Goal: Information Seeking & Learning: Learn about a topic

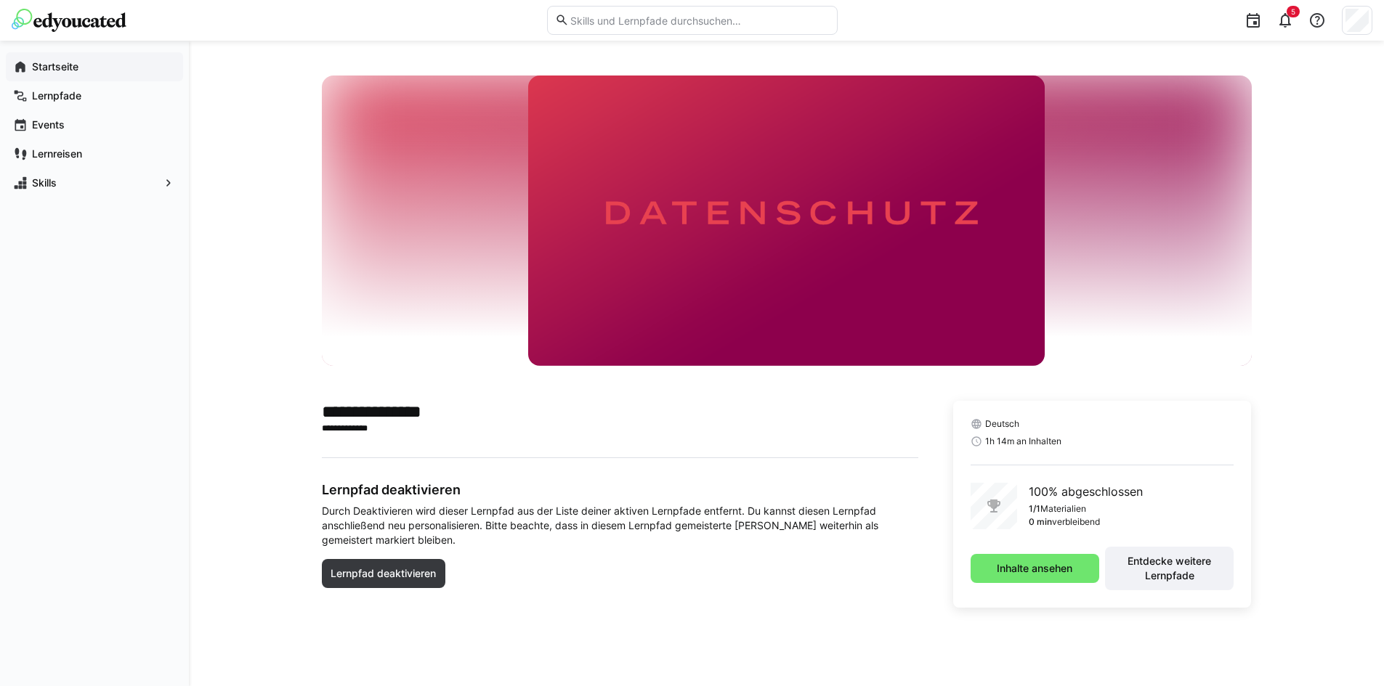
click at [81, 68] on span "Startseite" at bounding box center [103, 67] width 146 height 15
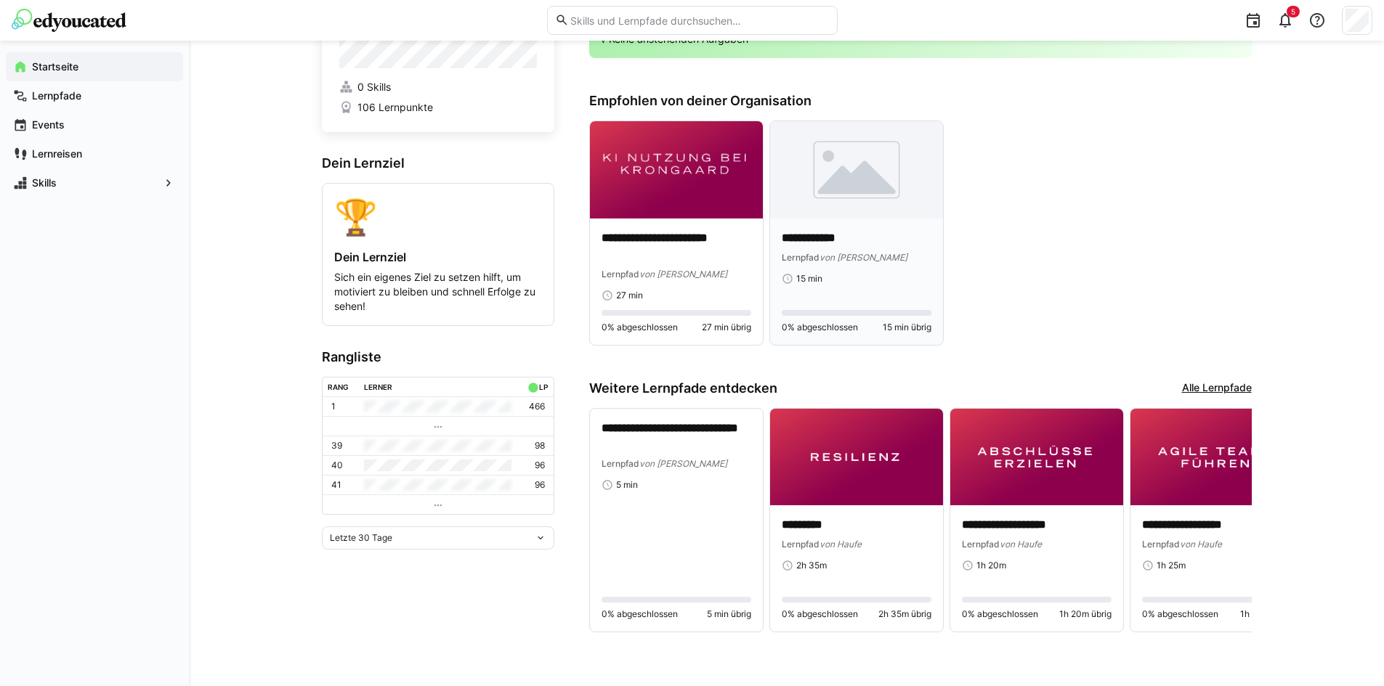
scroll to position [86, 0]
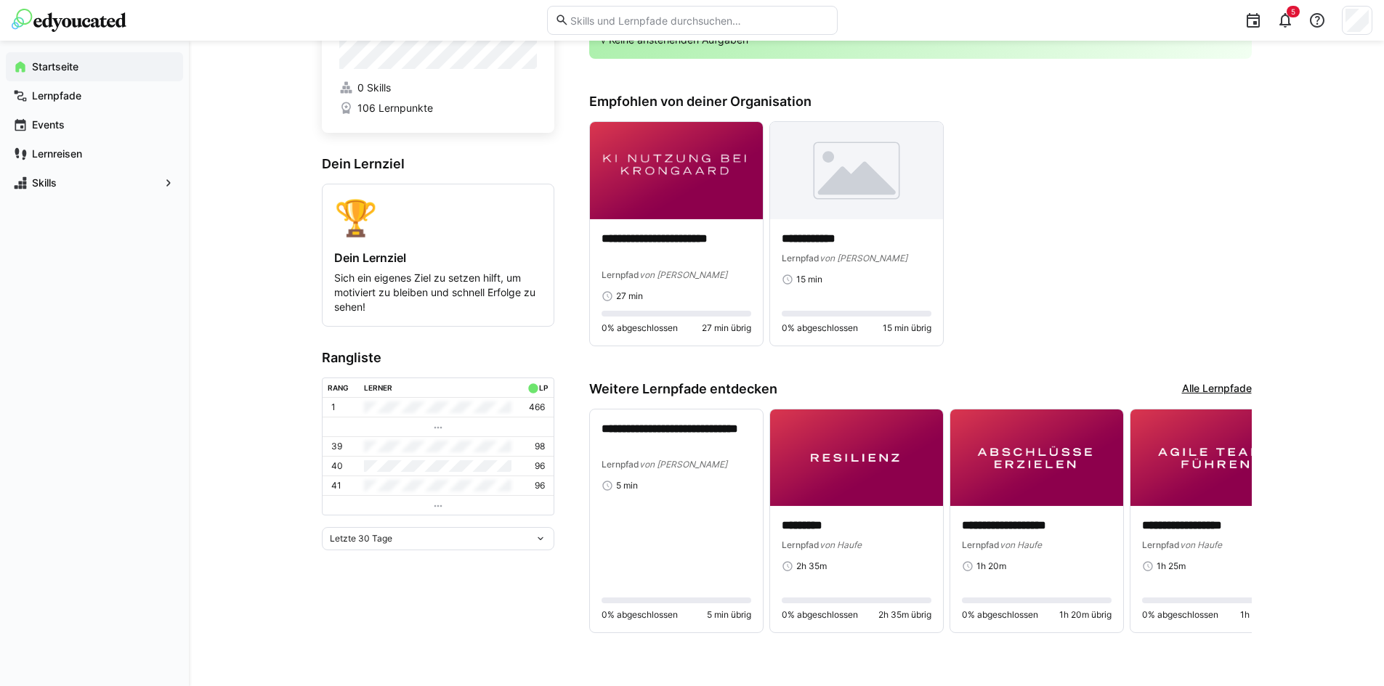
click at [1229, 386] on link "Alle Lernpfade" at bounding box center [1217, 389] width 70 height 16
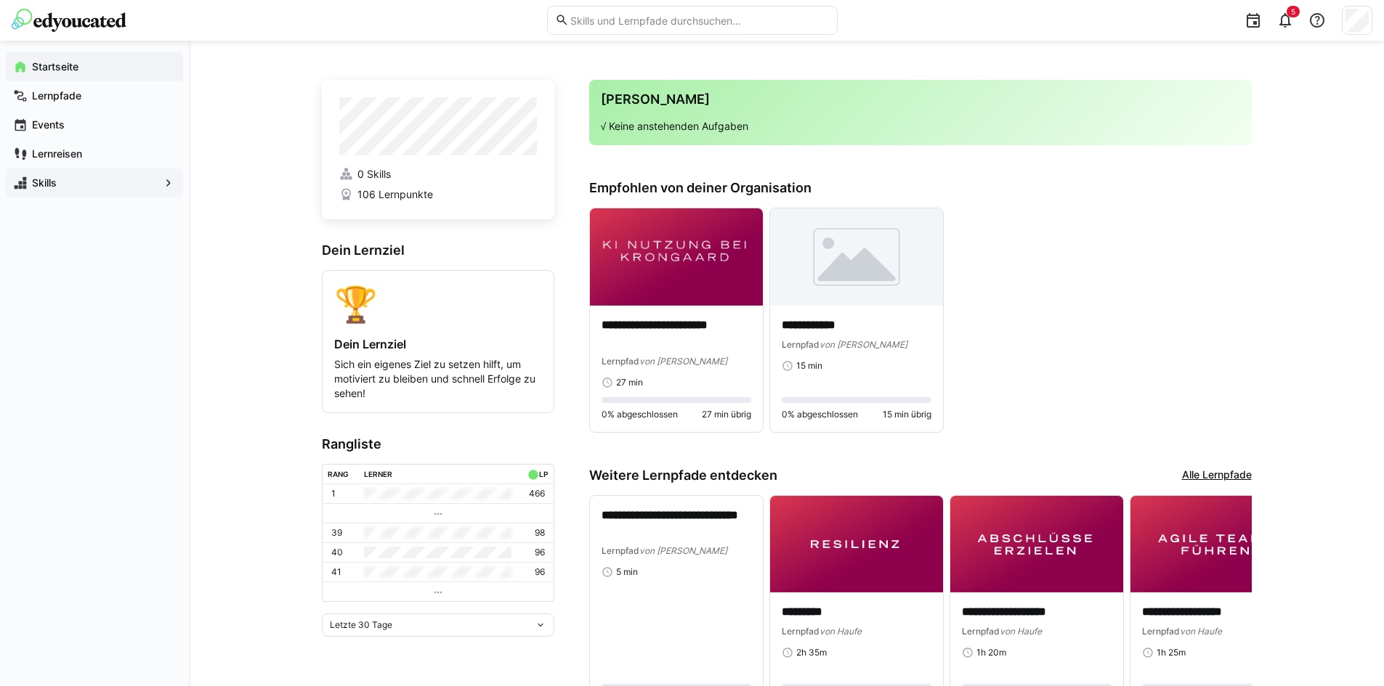
click at [86, 181] on span "Skills" at bounding box center [94, 183] width 129 height 15
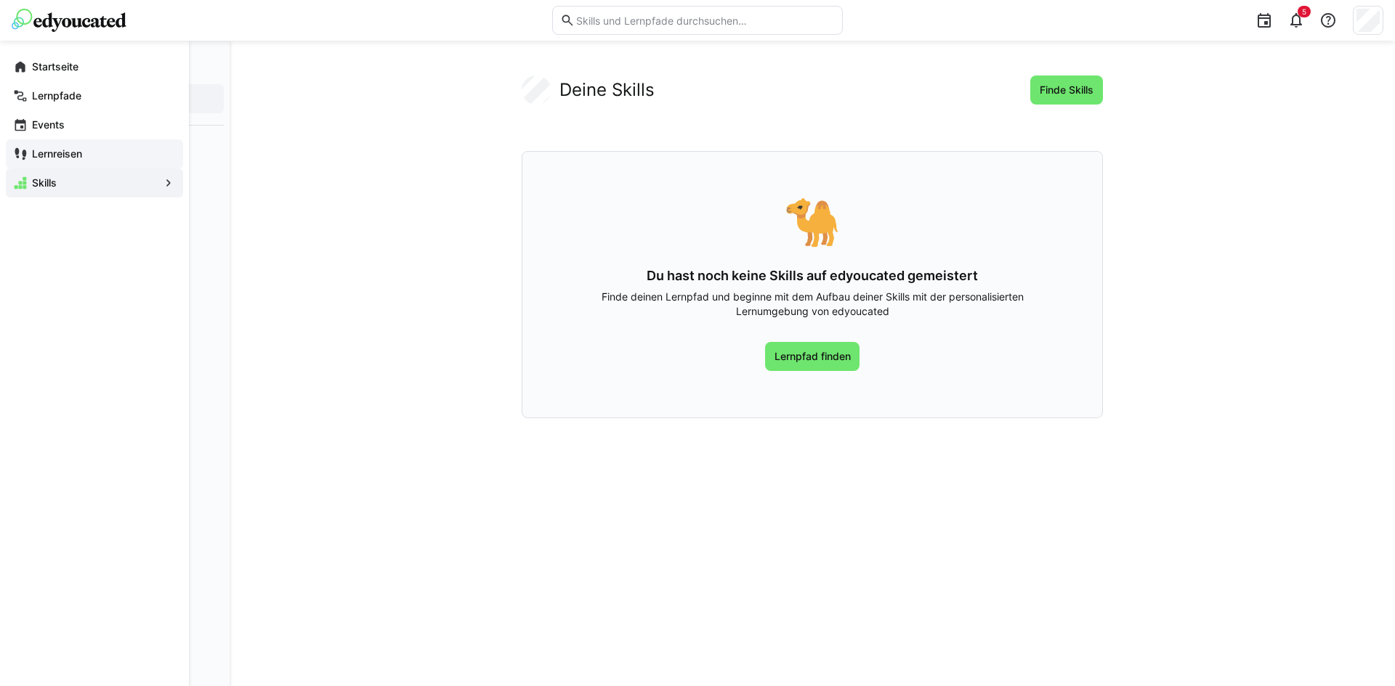
click at [0, 0] on app-navigation-label "Lernreisen" at bounding box center [0, 0] width 0 height 0
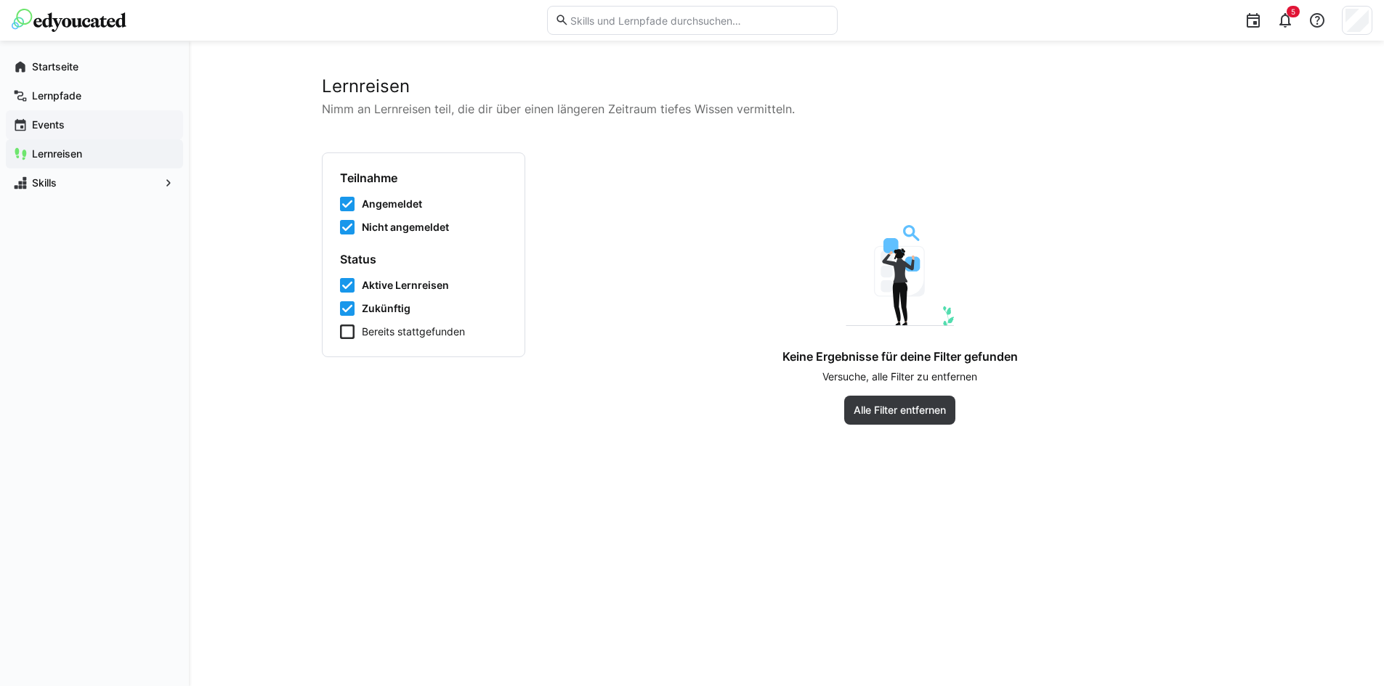
click at [77, 117] on div "Events" at bounding box center [94, 124] width 177 height 29
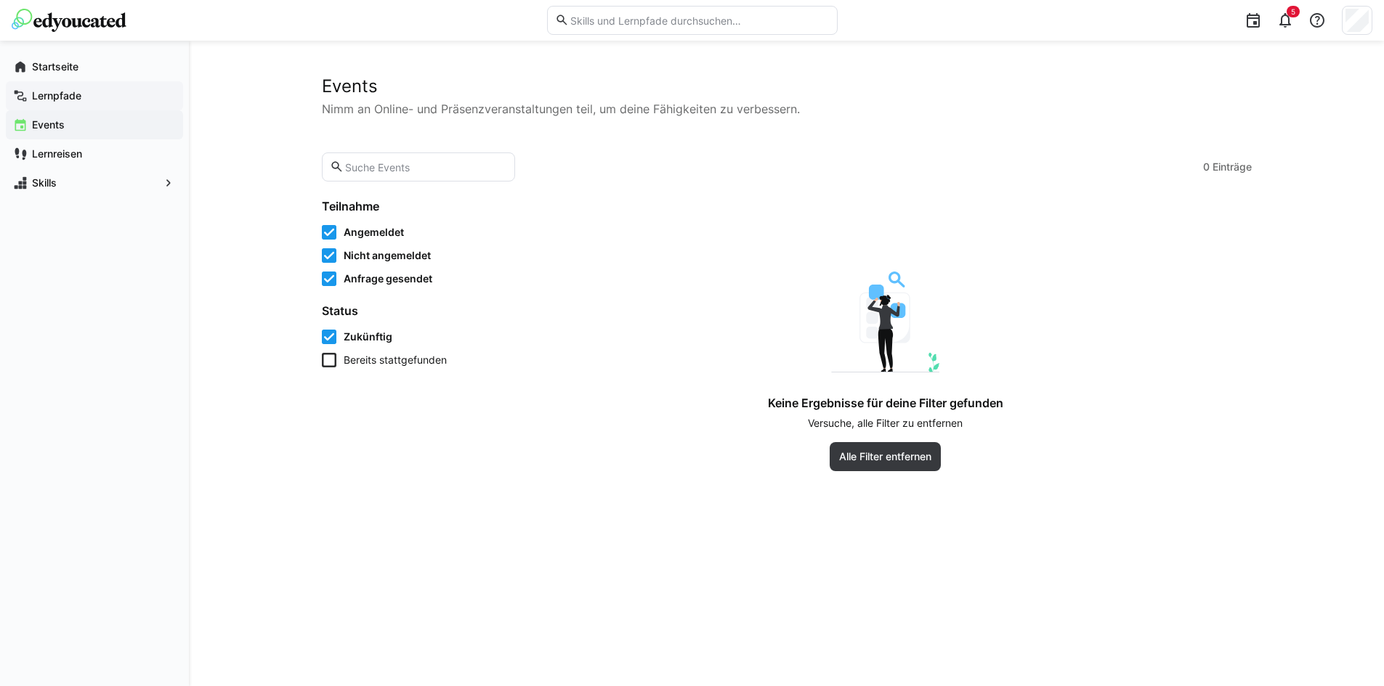
click at [0, 0] on app-navigation-label "Lernpfade" at bounding box center [0, 0] width 0 height 0
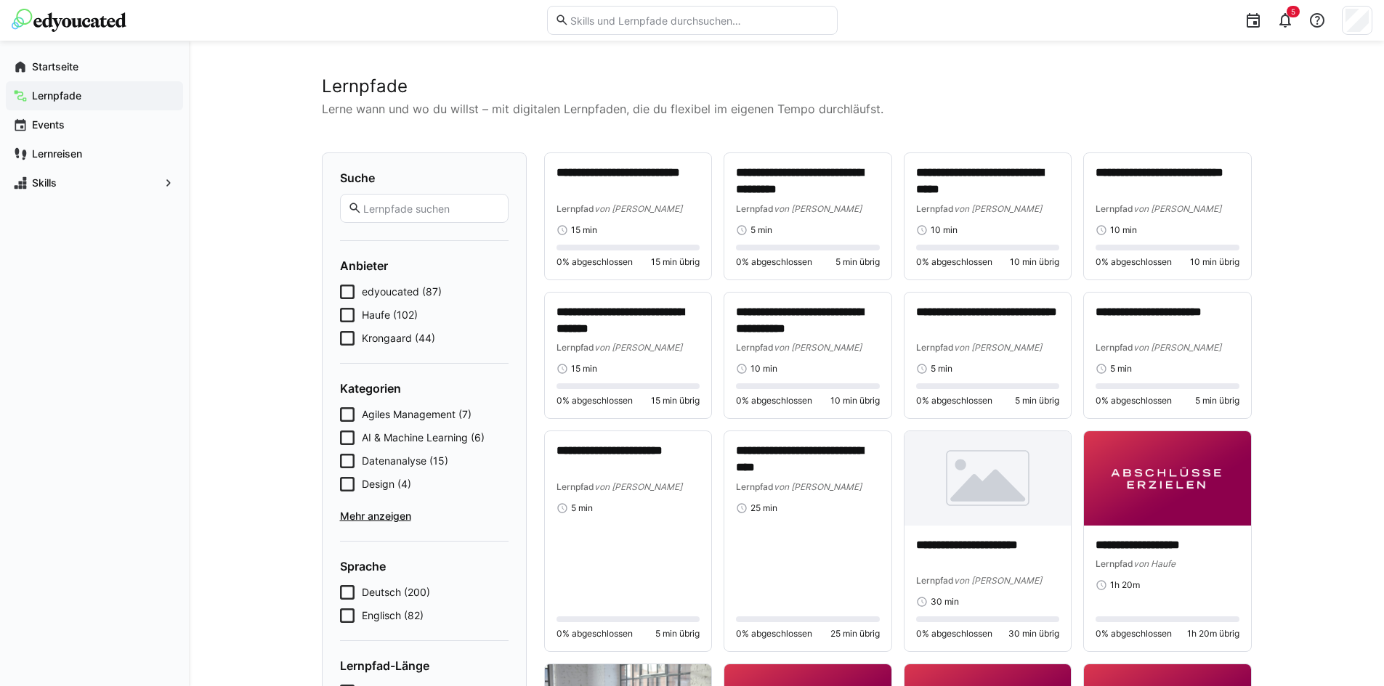
click at [654, 25] on input "text" at bounding box center [699, 20] width 260 height 13
type input "compliance"
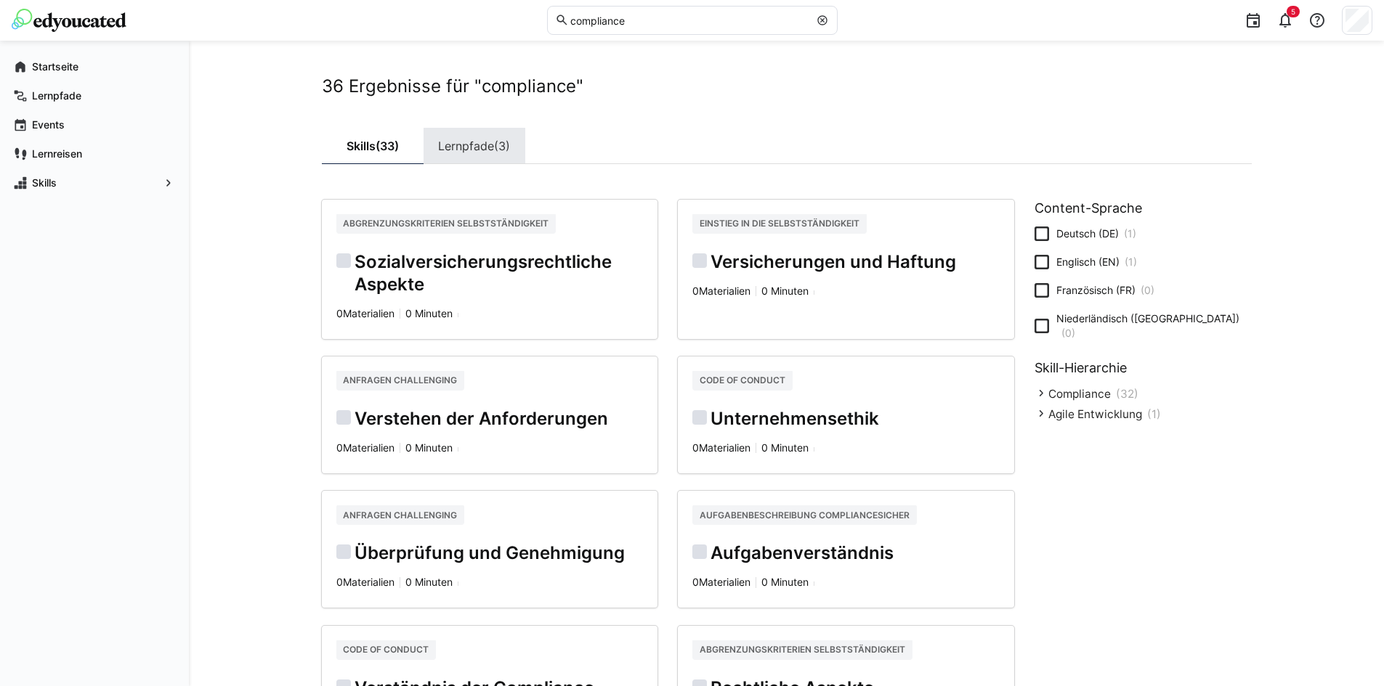
click at [466, 147] on link "Lernpfade (3)" at bounding box center [474, 146] width 102 height 36
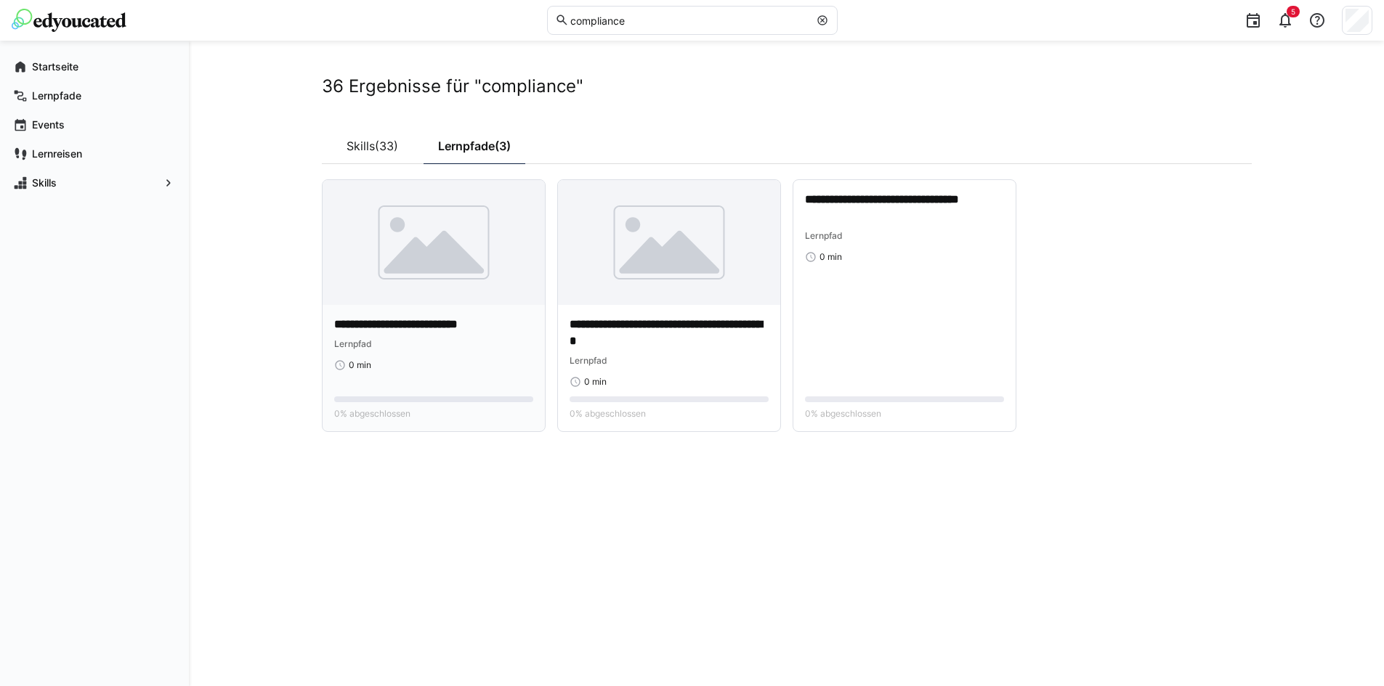
click at [403, 324] on p "**********" at bounding box center [433, 325] width 199 height 17
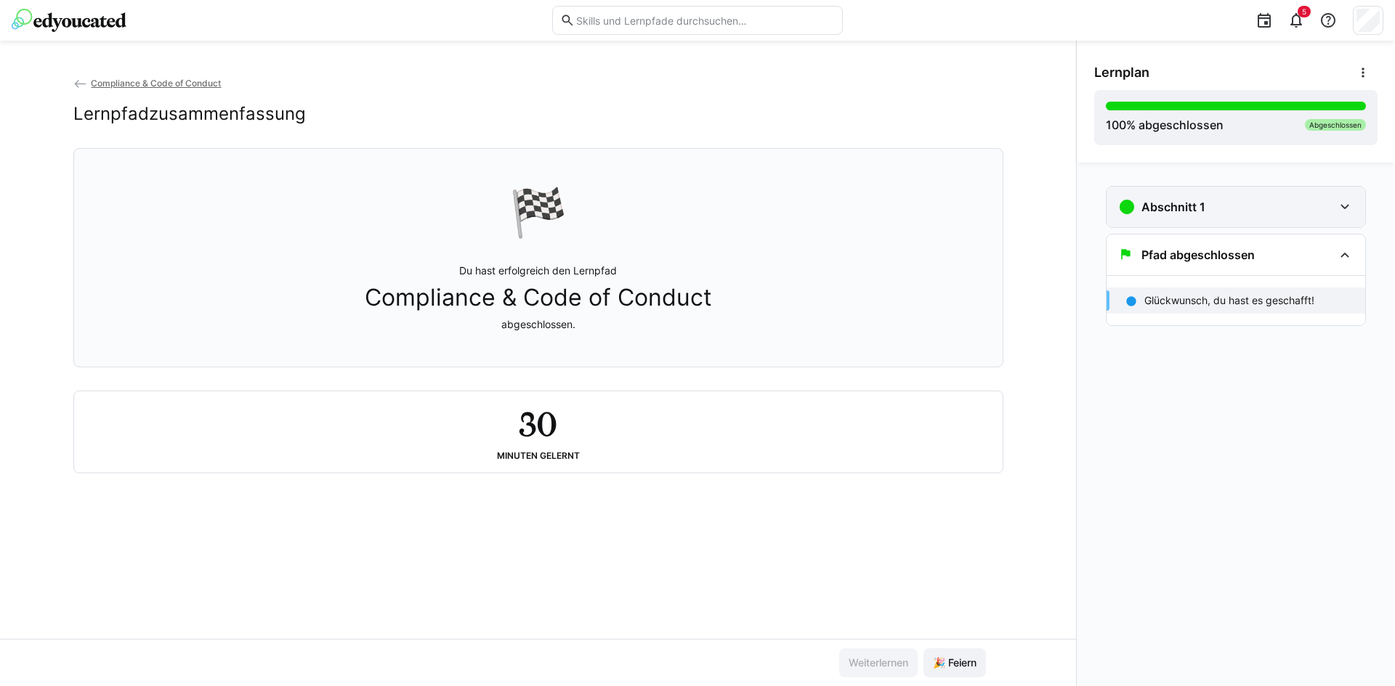
click at [1281, 196] on div "Abschnitt 1" at bounding box center [1235, 207] width 259 height 41
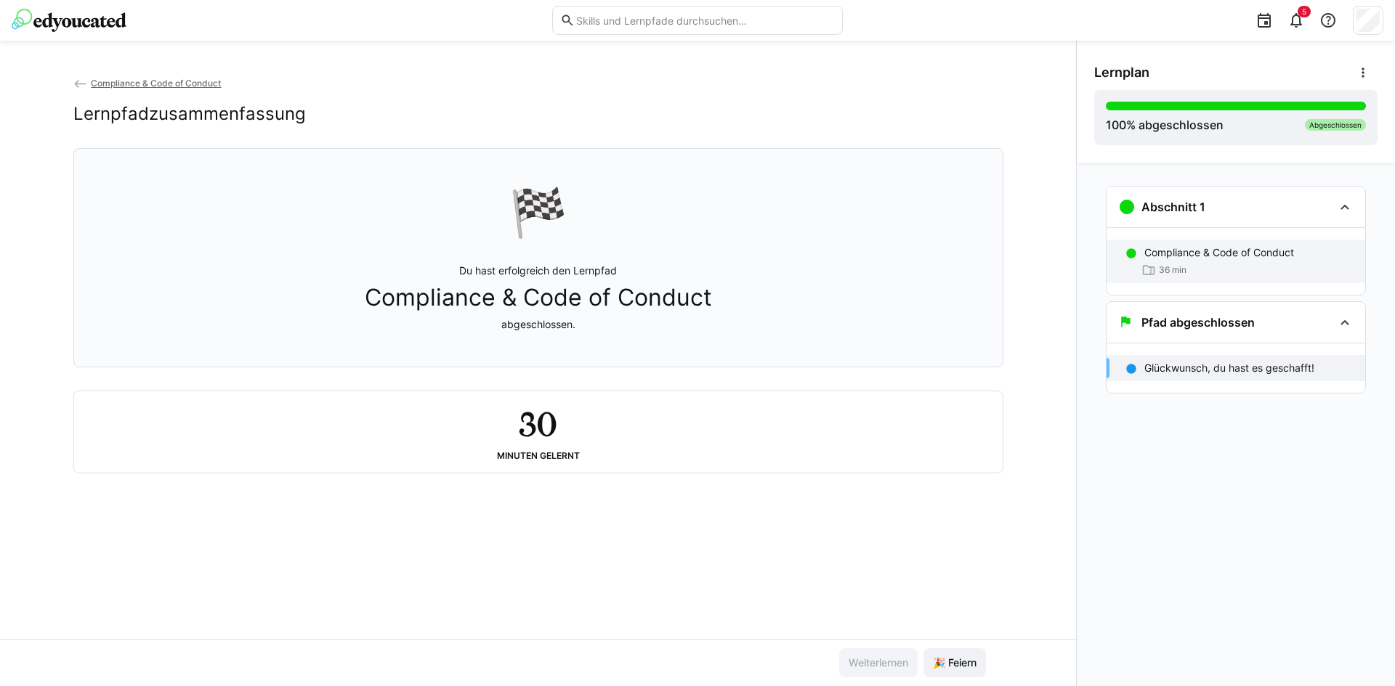
click at [1225, 242] on div "Compliance & Code of Conduct 36 min" at bounding box center [1235, 262] width 259 height 44
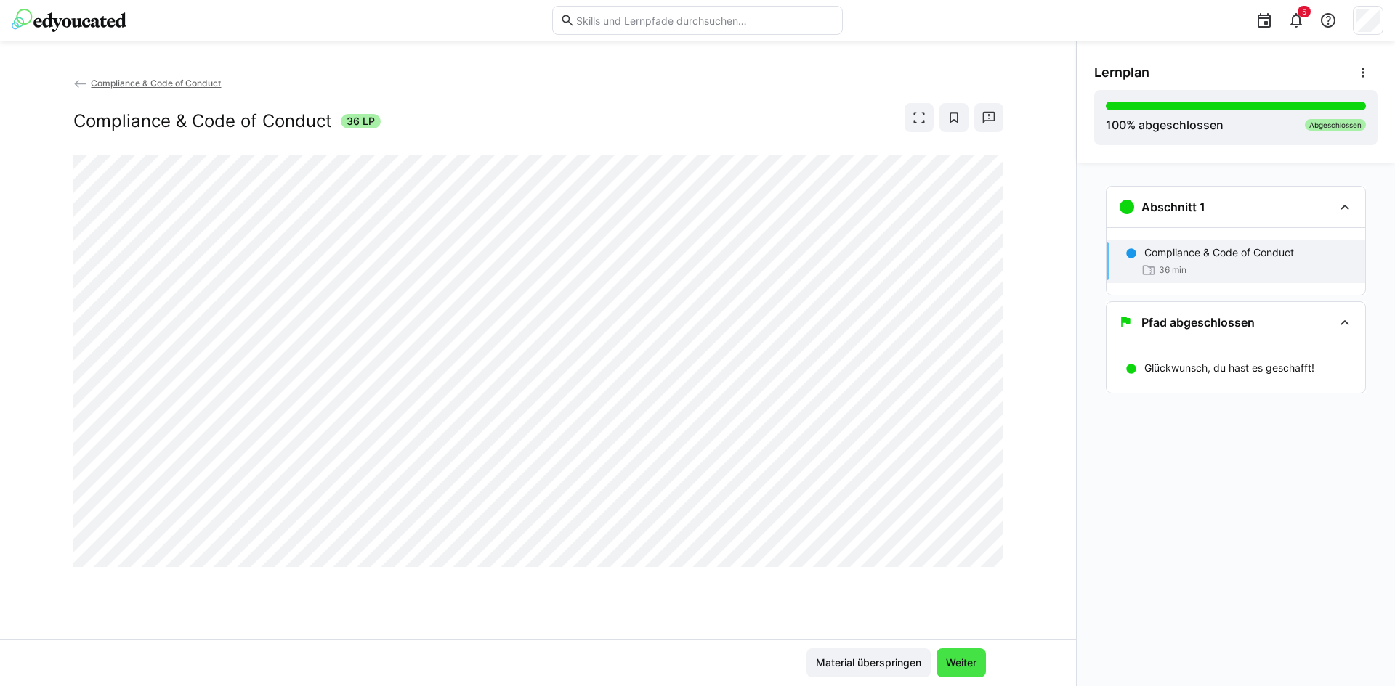
click at [965, 657] on span "Weiter" at bounding box center [960, 663] width 35 height 15
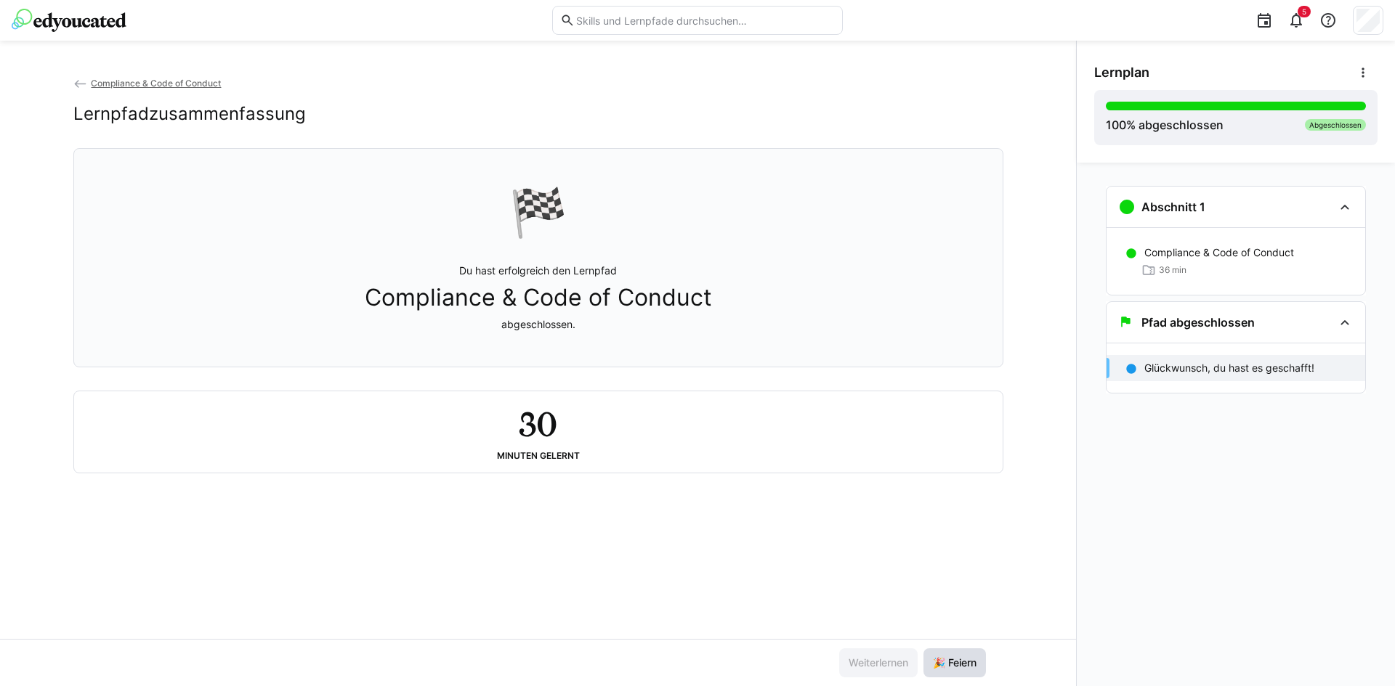
click at [965, 657] on span "🎉 Feiern" at bounding box center [954, 663] width 48 height 15
